Goal: Task Accomplishment & Management: Use online tool/utility

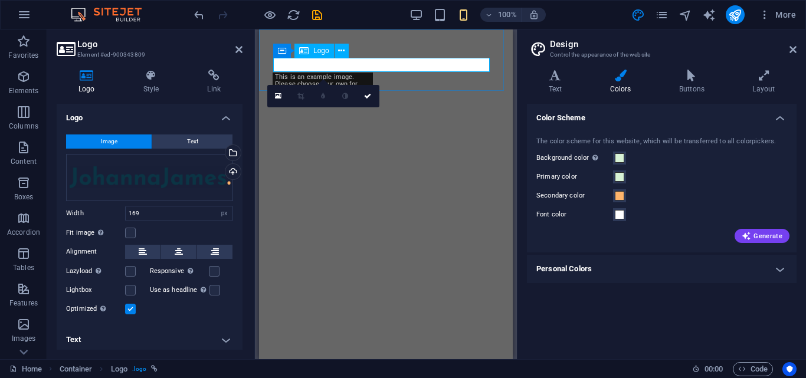
select select "px"
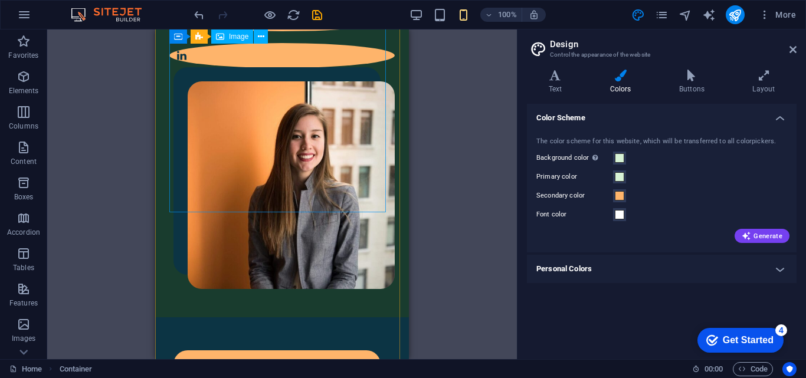
scroll to position [59, 0]
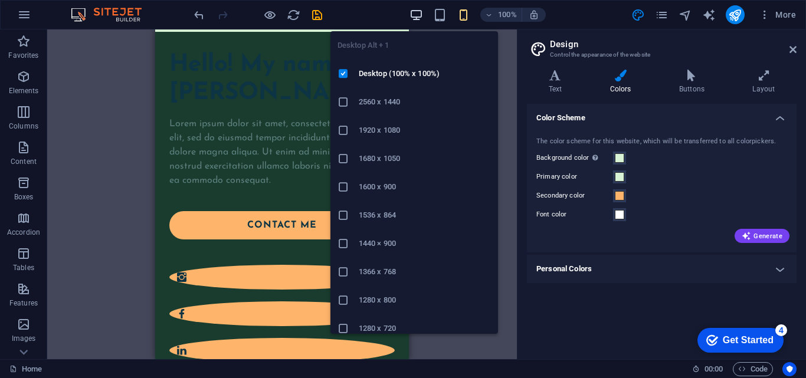
click at [419, 17] on icon "button" at bounding box center [417, 15] width 14 height 14
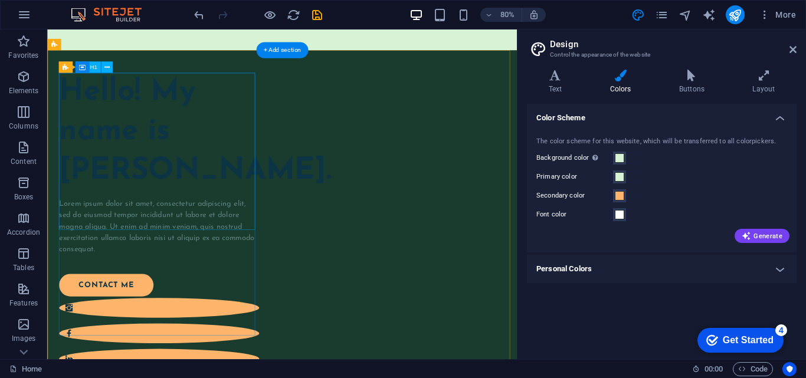
click at [142, 114] on div "Hello! My name is [PERSON_NAME]." at bounding box center [186, 158] width 250 height 148
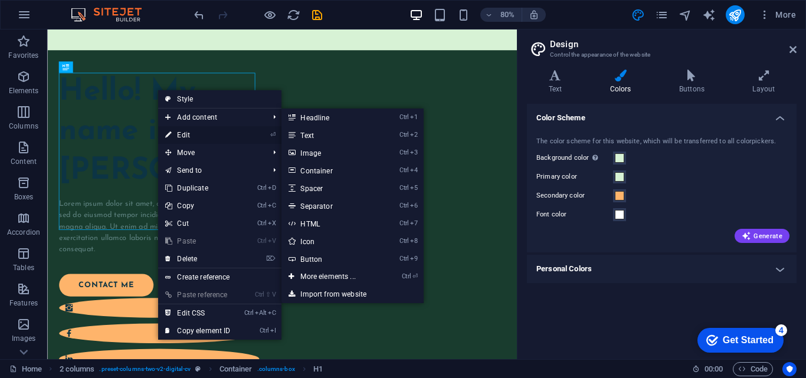
click at [194, 136] on link "⏎ Edit" at bounding box center [197, 135] width 79 height 18
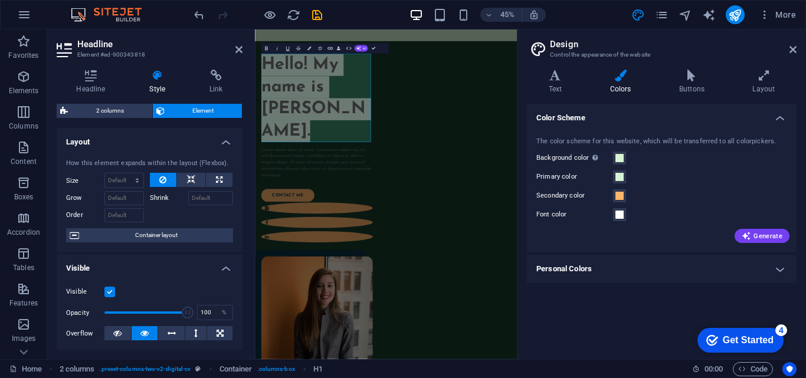
click at [153, 82] on h4 "Style" at bounding box center [160, 82] width 60 height 25
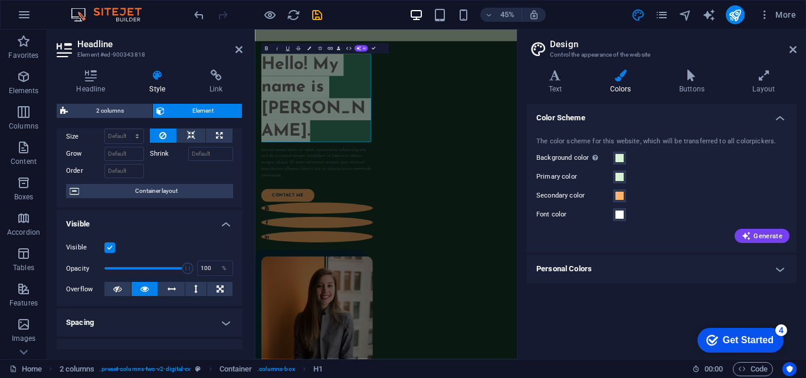
scroll to position [0, 0]
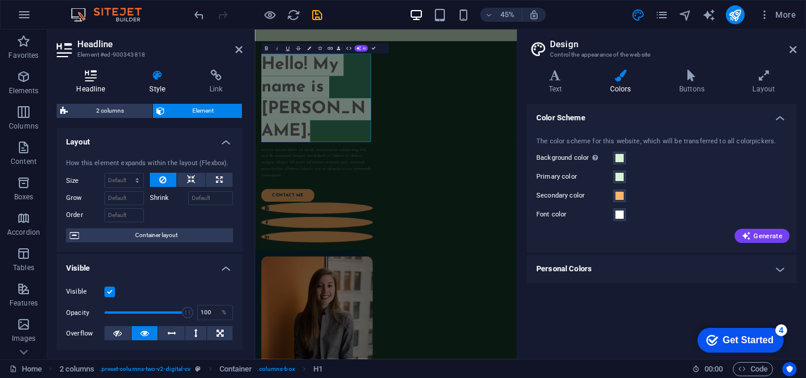
click at [95, 77] on icon at bounding box center [91, 76] width 68 height 12
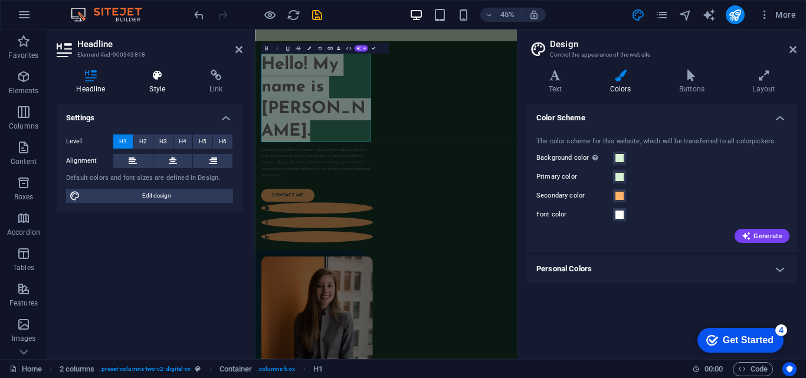
click at [140, 81] on icon at bounding box center [157, 76] width 55 height 12
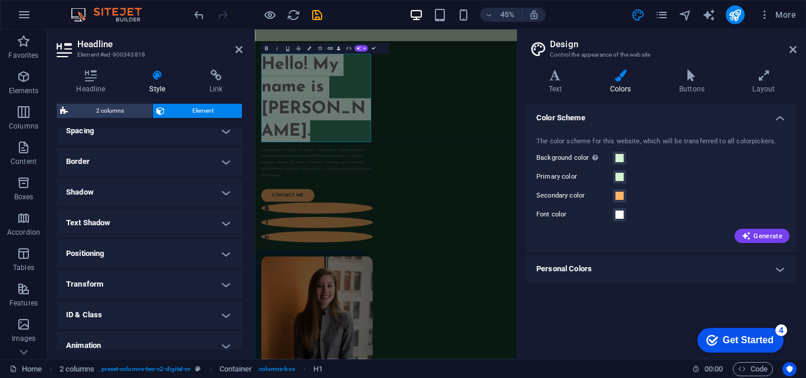
scroll to position [277, 0]
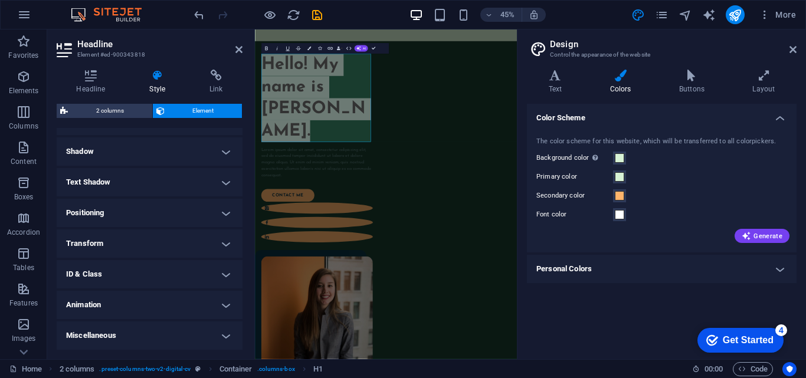
click at [181, 181] on h4 "Text Shadow" at bounding box center [150, 182] width 186 height 28
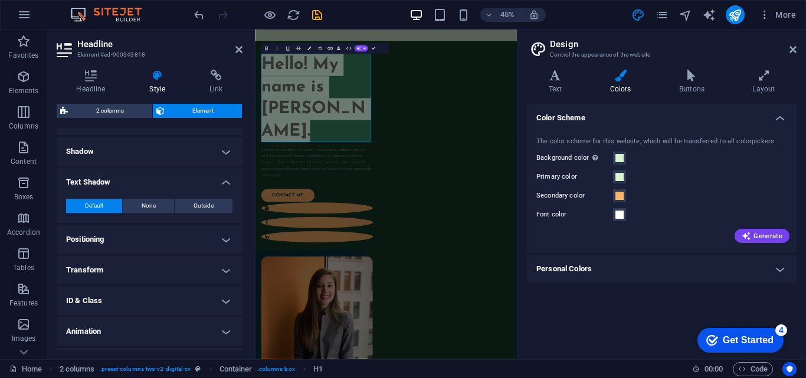
click at [181, 180] on h4 "Text Shadow" at bounding box center [150, 178] width 186 height 21
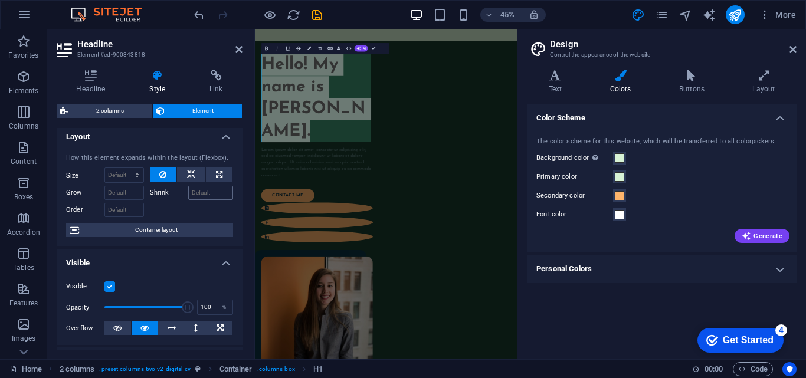
scroll to position [0, 0]
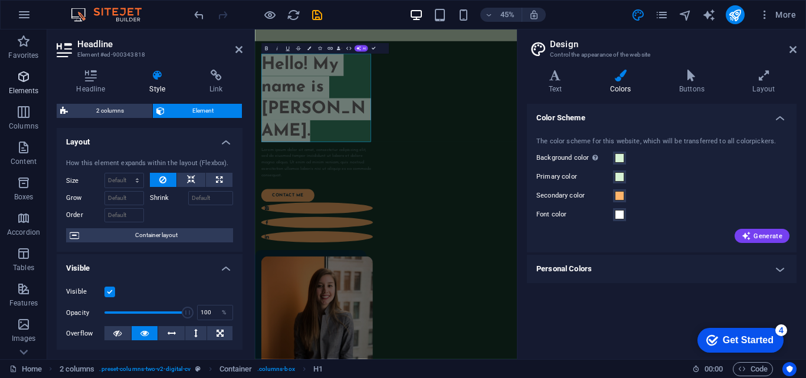
click at [23, 81] on icon "button" at bounding box center [24, 77] width 14 height 14
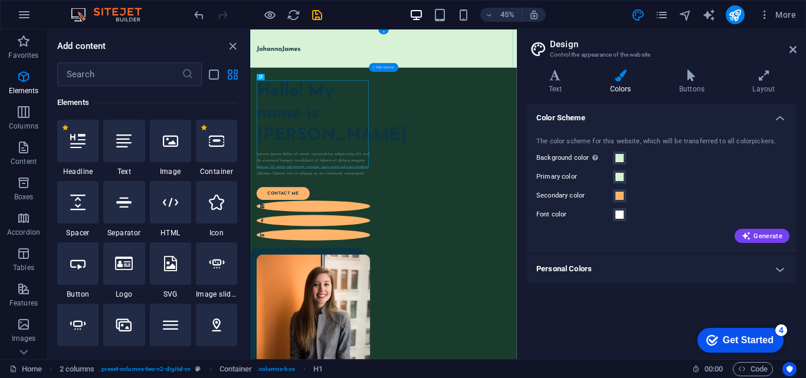
click at [381, 68] on div "+ Add section" at bounding box center [384, 67] width 30 height 9
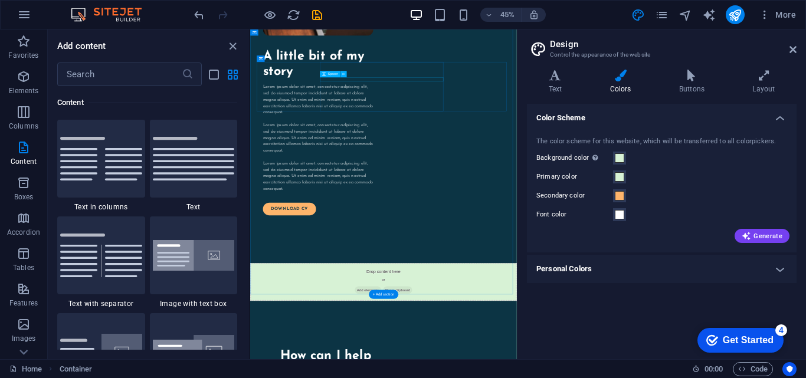
scroll to position [1240, 0]
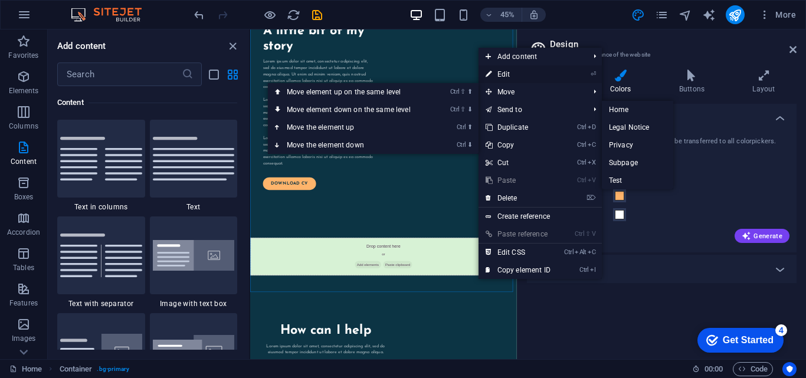
click at [540, 74] on link "⏎ Edit" at bounding box center [518, 75] width 79 height 18
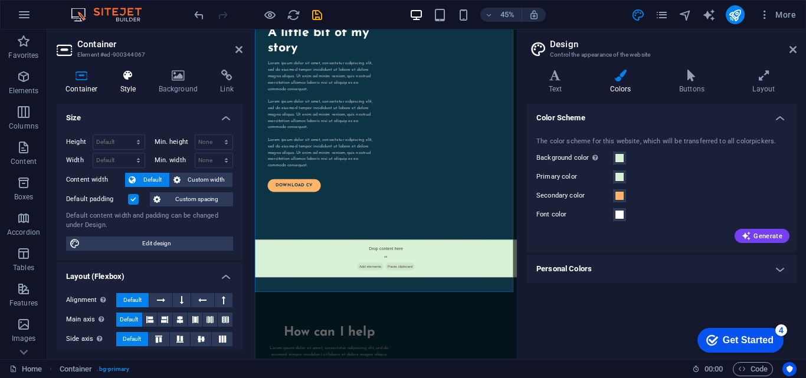
click at [128, 79] on icon at bounding box center [129, 76] width 34 height 12
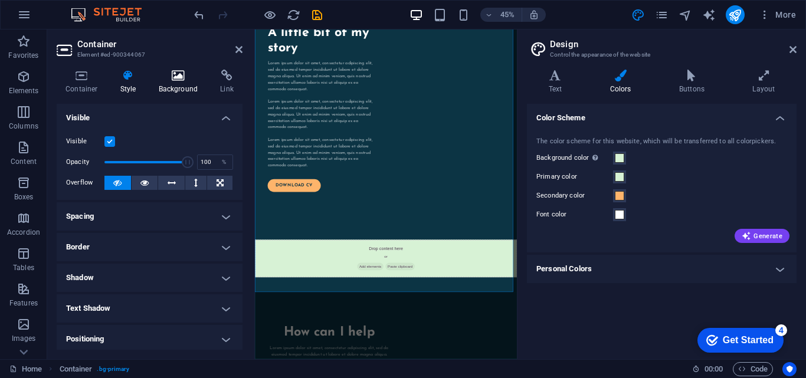
click at [184, 80] on icon at bounding box center [178, 76] width 57 height 12
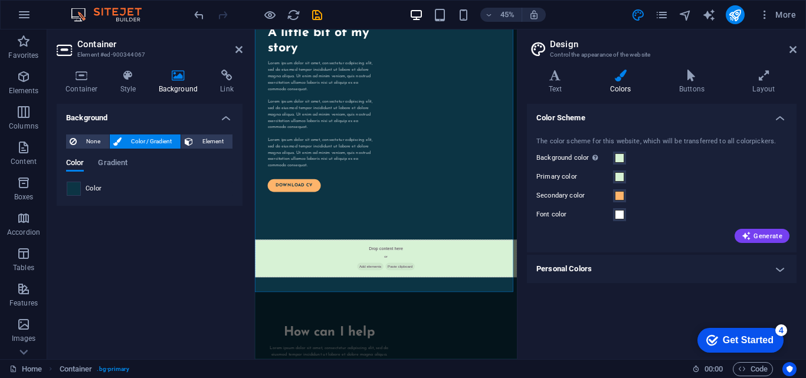
click at [76, 189] on span at bounding box center [73, 188] width 13 height 13
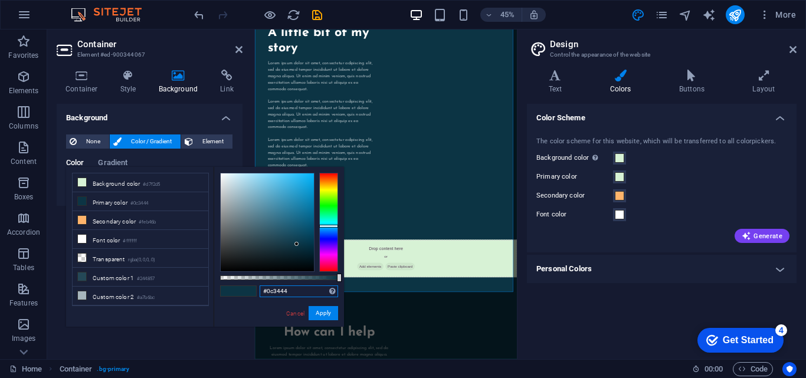
click at [291, 292] on input "#0c3444" at bounding box center [299, 292] width 79 height 12
paste input "[URL][DOMAIN_NAME]"
type input "#[URL][DOMAIN_NAME]"
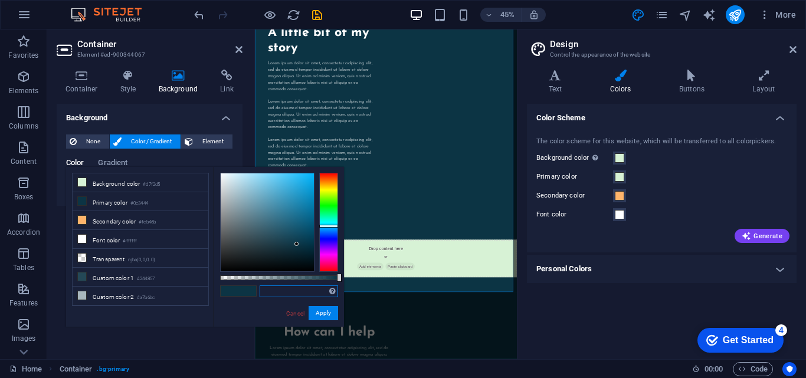
click at [276, 290] on input "text" at bounding box center [299, 292] width 79 height 12
paste input "193c2e"
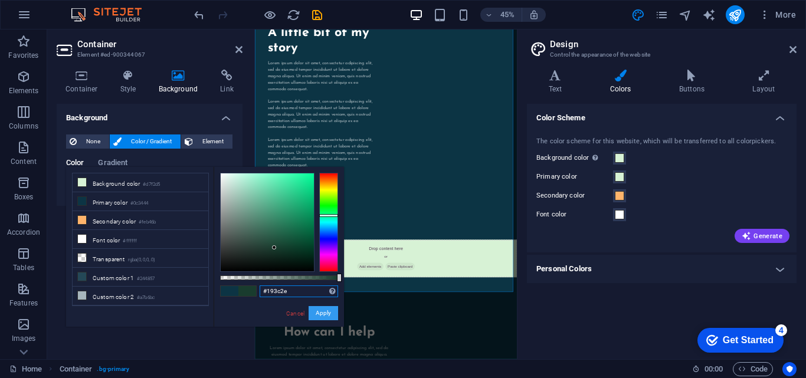
type input "#193c2e"
click at [321, 309] on button "Apply" at bounding box center [324, 313] width 30 height 14
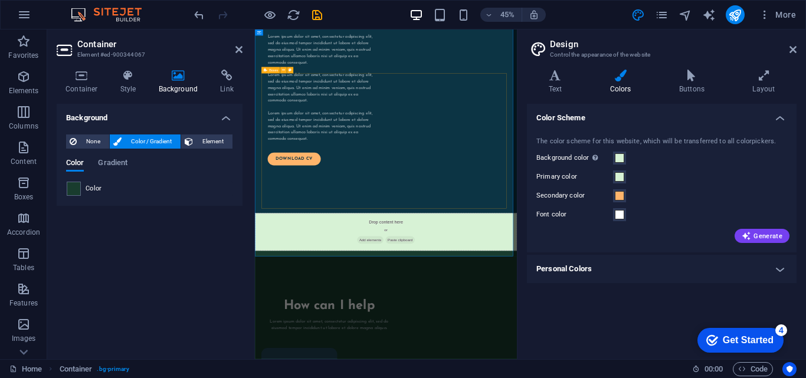
scroll to position [1369, 0]
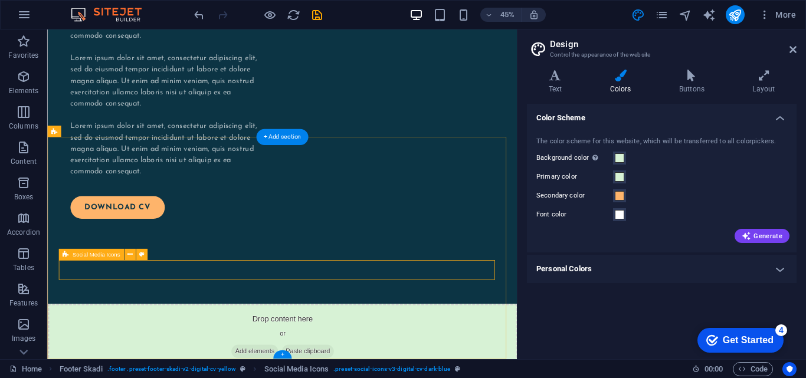
scroll to position [1690, 0]
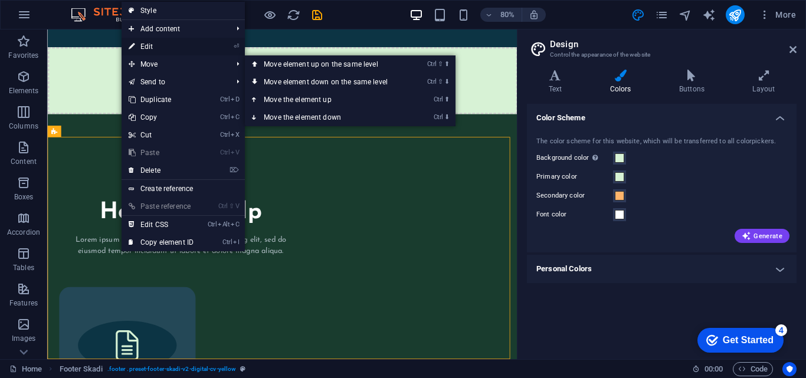
click at [177, 46] on link "⏎ Edit" at bounding box center [161, 47] width 79 height 18
select select "footer"
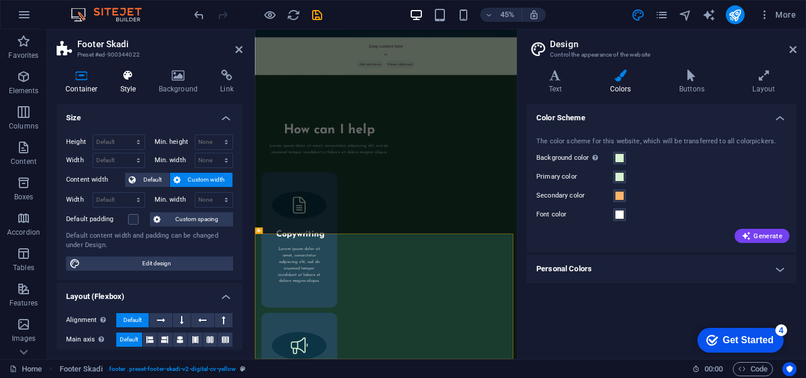
scroll to position [1369, 0]
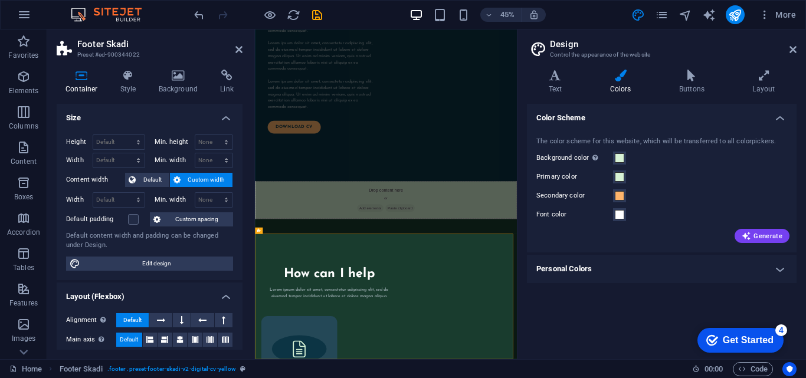
click at [118, 67] on div "Container Style Background Link Size Height Default px rem % vh vw Min. height …" at bounding box center [149, 209] width 205 height 299
click at [170, 76] on icon at bounding box center [178, 76] width 57 height 12
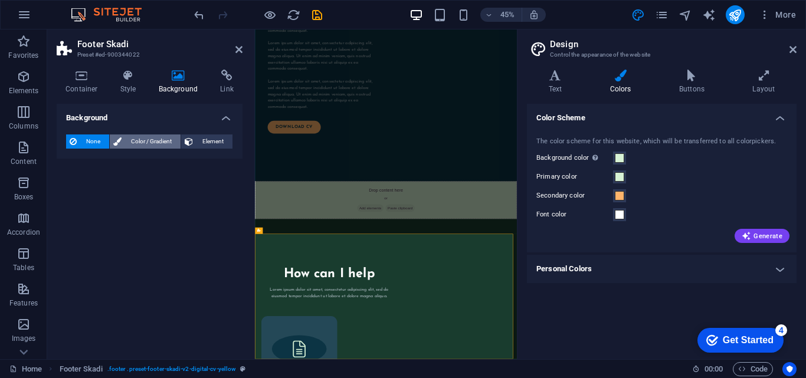
click at [141, 138] on span "Color / Gradient" at bounding box center [151, 142] width 52 height 14
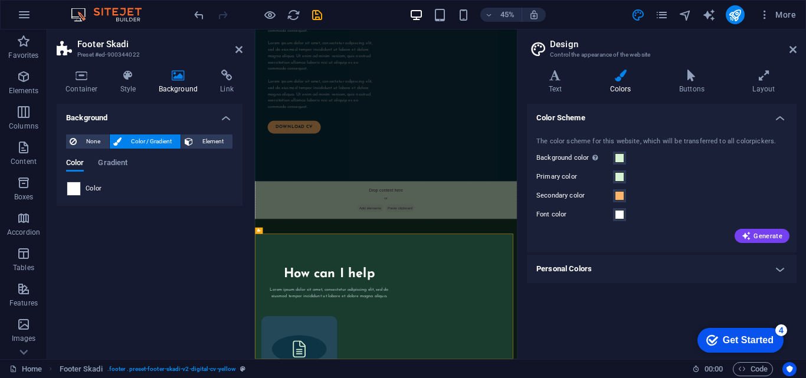
click at [80, 188] on span at bounding box center [73, 188] width 13 height 13
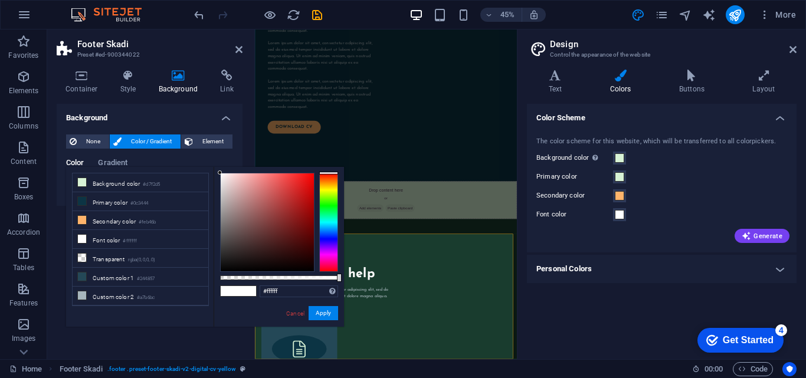
click at [251, 293] on span at bounding box center [248, 291] width 18 height 10
click at [288, 293] on input "#ffffff" at bounding box center [299, 292] width 79 height 12
type input "#"
paste input "193c2e"
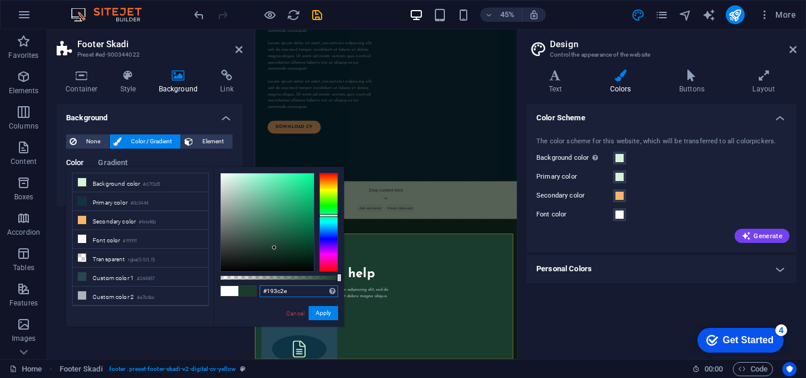
type input "#193c2e"
click at [320, 309] on button "Apply" at bounding box center [324, 313] width 30 height 14
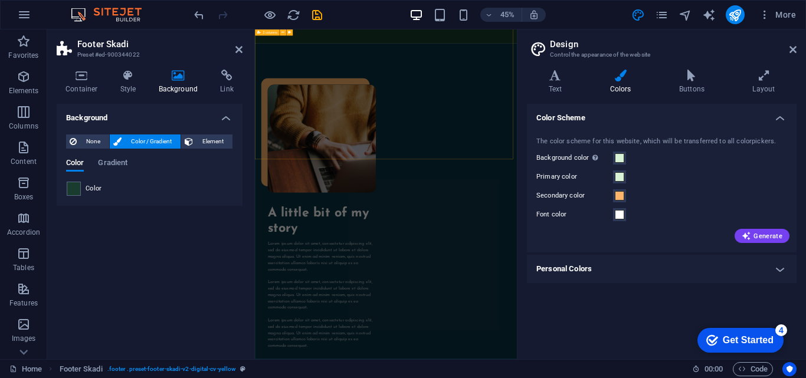
scroll to position [661, 0]
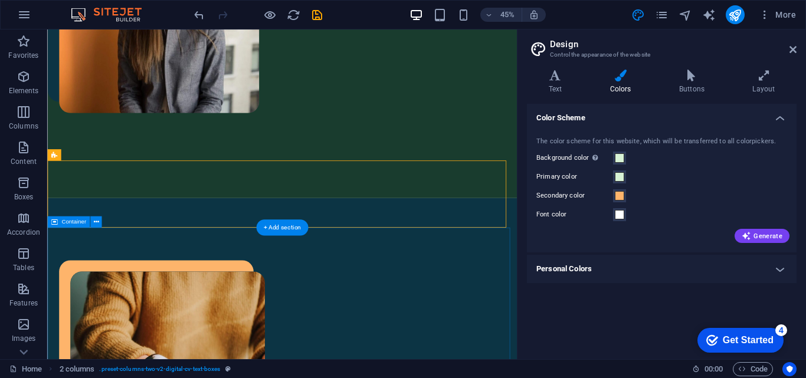
scroll to position [953, 0]
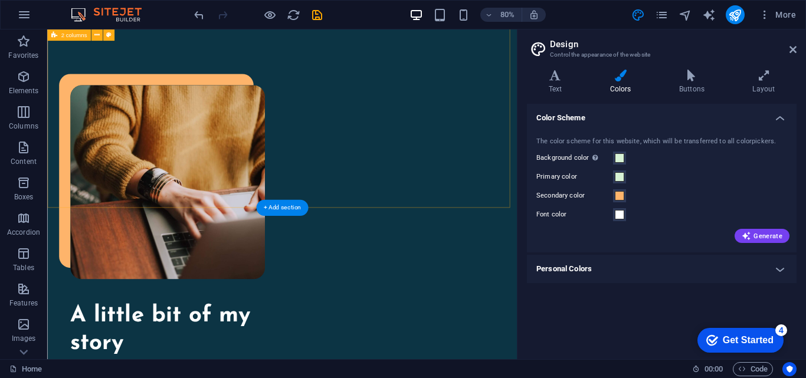
scroll to position [540, 0]
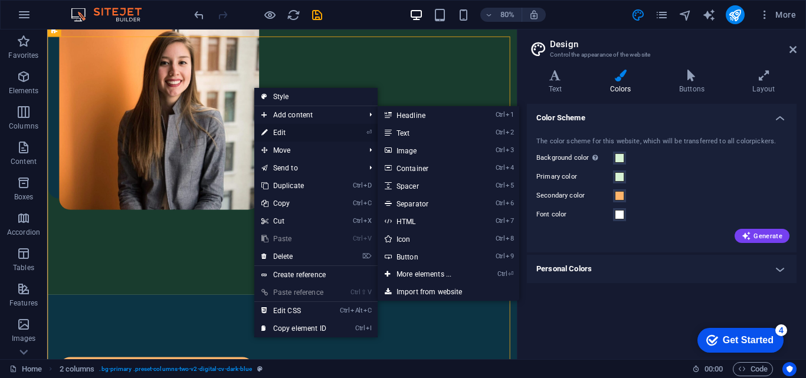
drag, startPoint x: 299, startPoint y: 128, endPoint x: 221, endPoint y: 219, distance: 119.7
click at [299, 128] on link "⏎ Edit" at bounding box center [293, 133] width 79 height 18
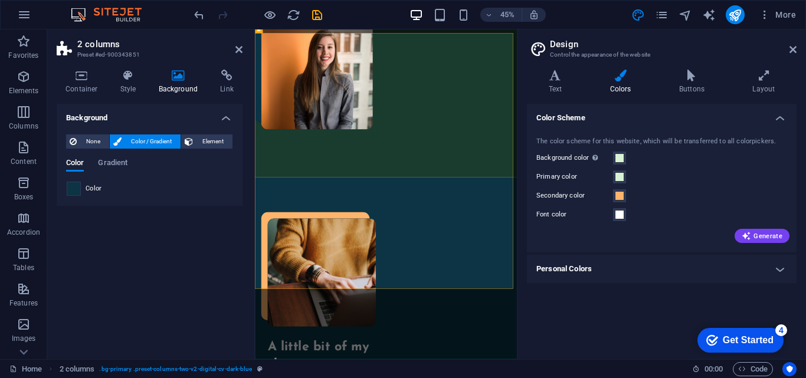
click at [75, 191] on span at bounding box center [73, 188] width 13 height 13
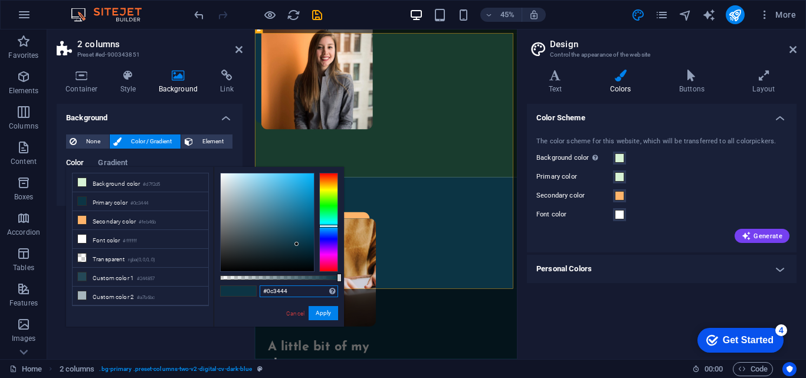
click at [303, 290] on input "#0c3444" at bounding box center [299, 292] width 79 height 12
paste input "193c2e"
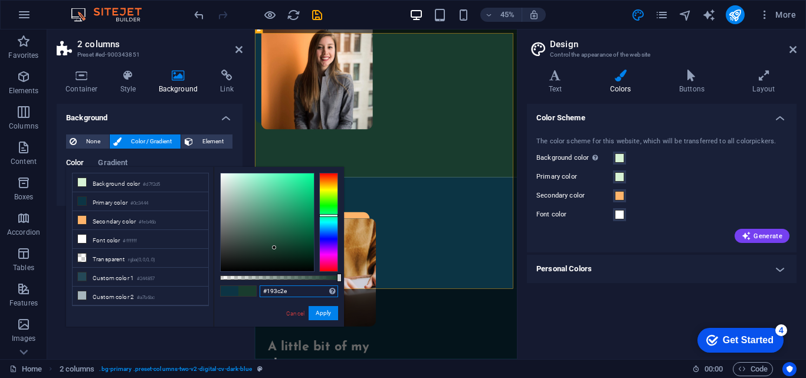
type input "#193c2e"
click at [321, 306] on button "Apply" at bounding box center [324, 313] width 30 height 14
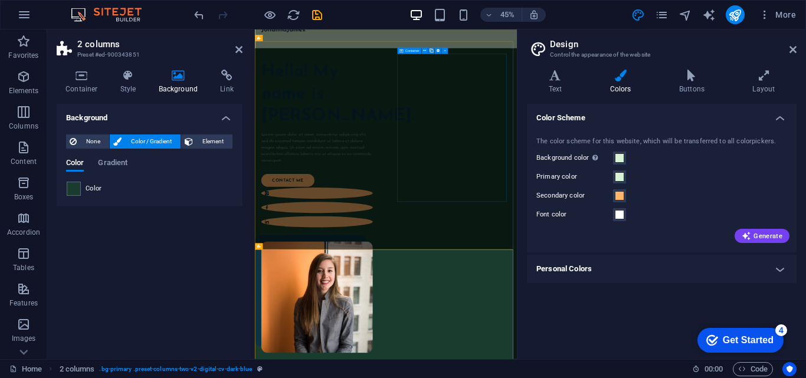
scroll to position [0, 0]
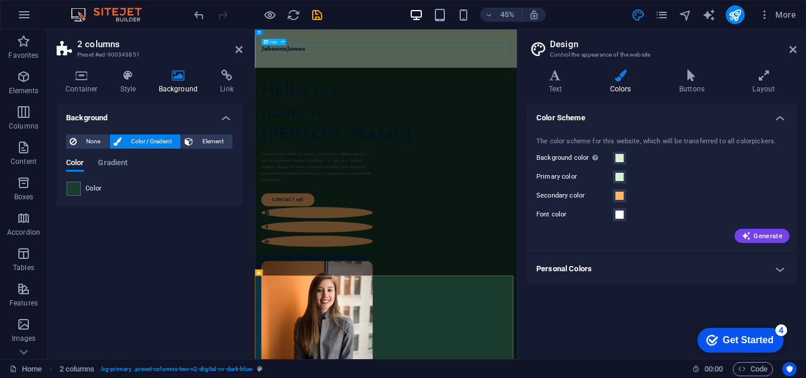
click at [347, 66] on div at bounding box center [546, 72] width 554 height 14
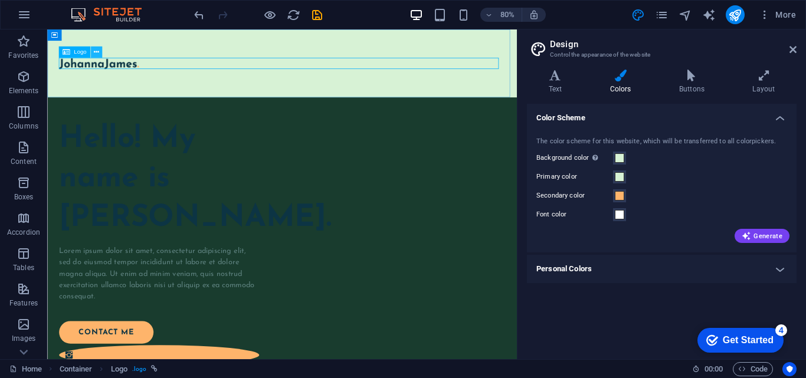
click at [97, 50] on icon at bounding box center [96, 52] width 5 height 10
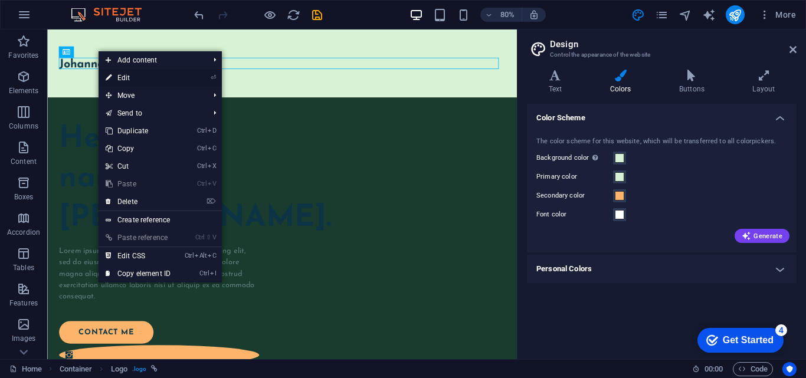
click at [144, 79] on link "⏎ Edit" at bounding box center [138, 78] width 79 height 18
select select "px"
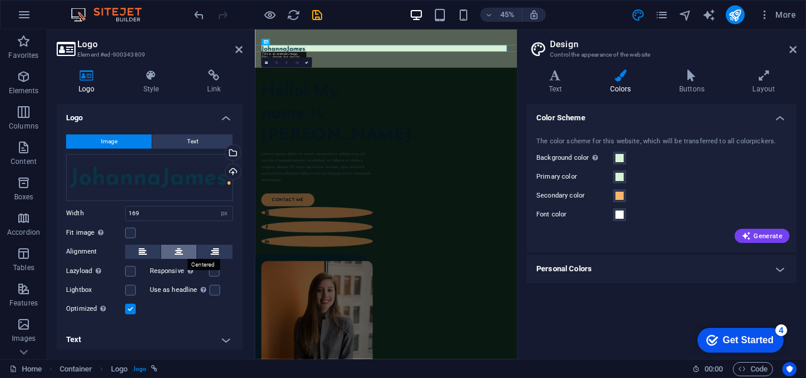
click at [180, 255] on icon at bounding box center [179, 252] width 8 height 14
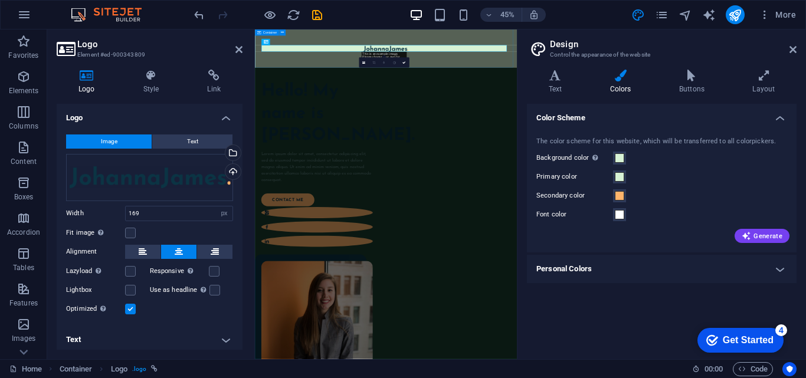
click at [790, 43] on div at bounding box center [546, 72] width 583 height 85
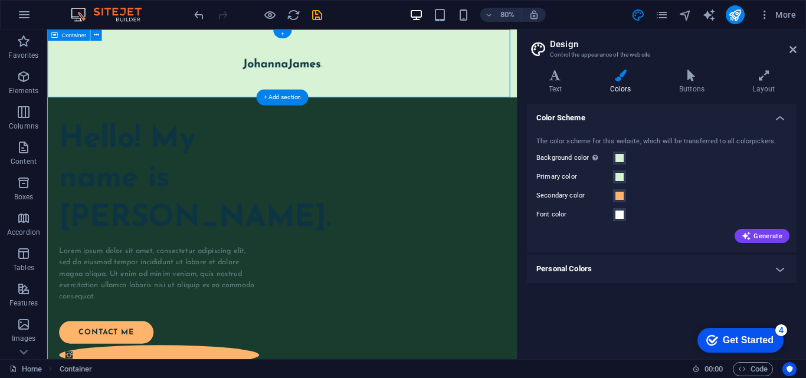
click at [403, 71] on div at bounding box center [340, 72] width 559 height 14
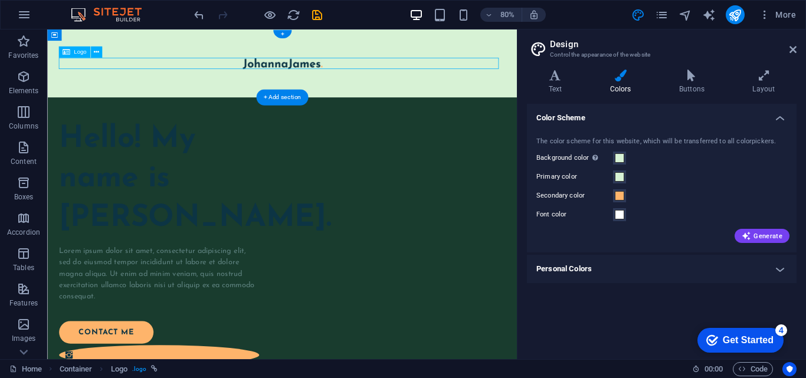
click at [364, 71] on div at bounding box center [340, 72] width 559 height 14
select select "px"
